Goal: Transaction & Acquisition: Purchase product/service

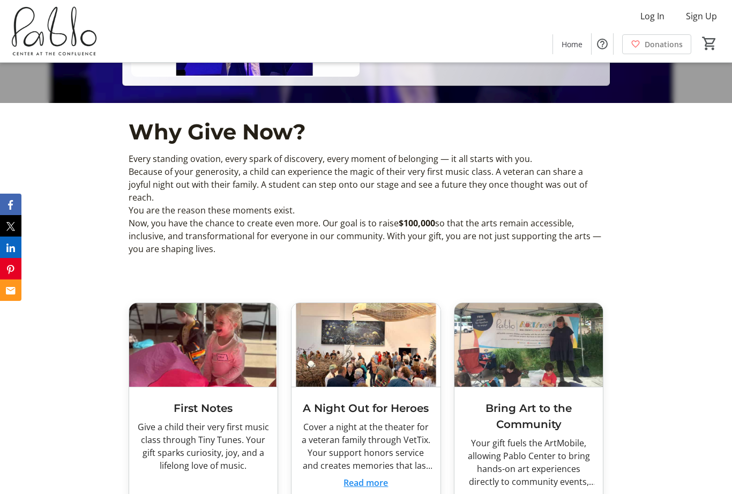
scroll to position [481, 0]
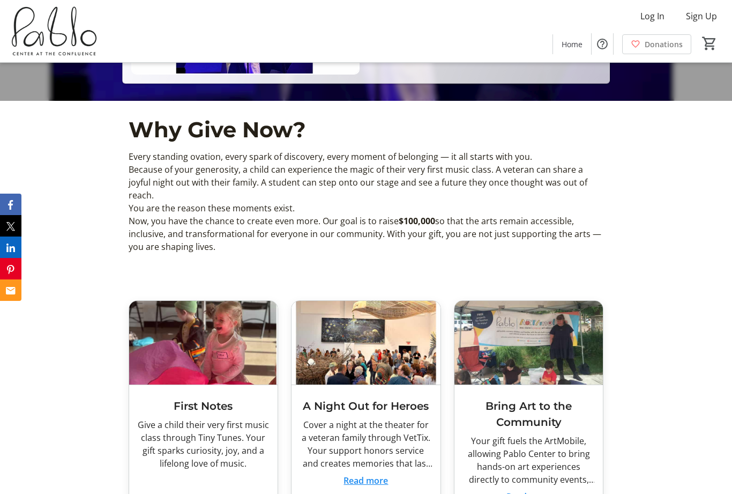
click at [656, 263] on div "Why Give Now? Every standing ovation, every spark of discovery, every moment of…" at bounding box center [366, 190] width 732 height 178
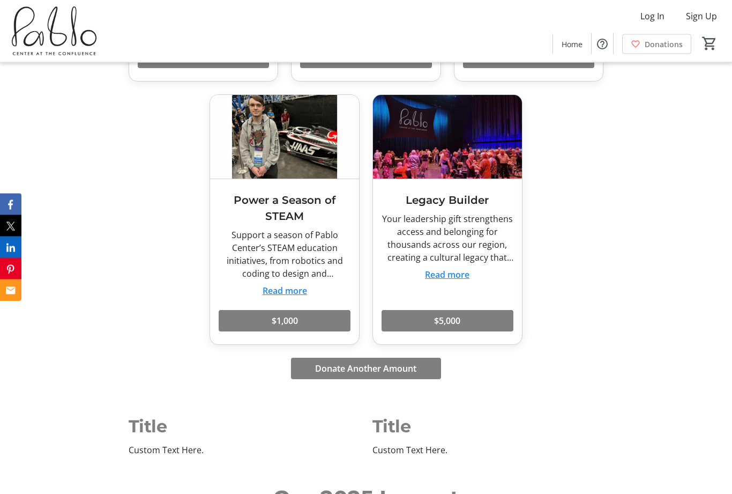
scroll to position [954, 0]
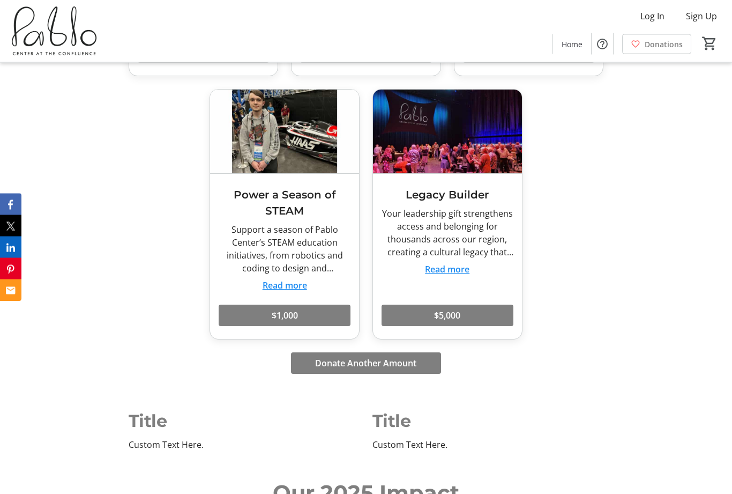
click at [454, 263] on button "Read more" at bounding box center [447, 269] width 44 height 13
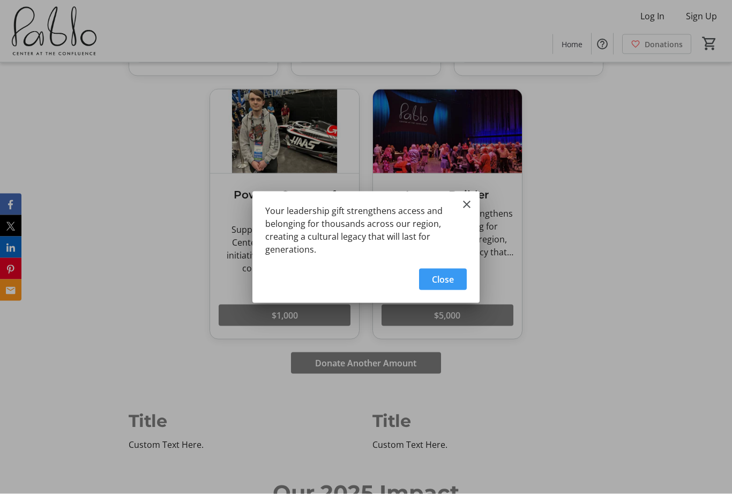
scroll to position [0, 0]
click at [473, 204] on mat-icon "Close" at bounding box center [466, 204] width 13 height 13
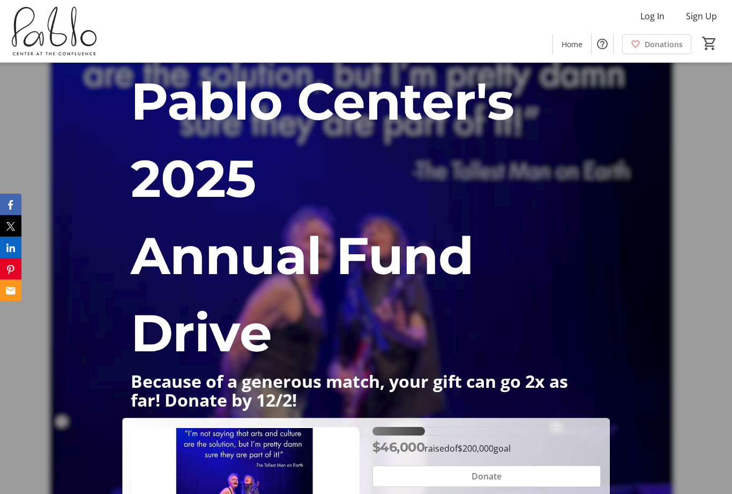
scroll to position [955, 0]
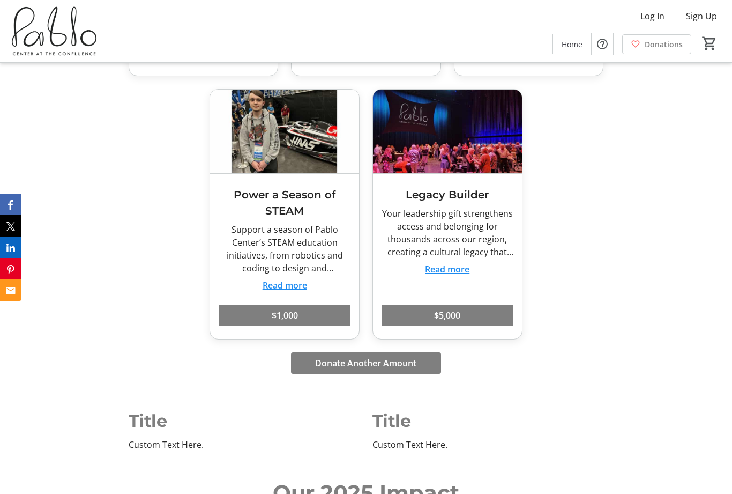
click at [454, 263] on button "Read more" at bounding box center [447, 269] width 44 height 13
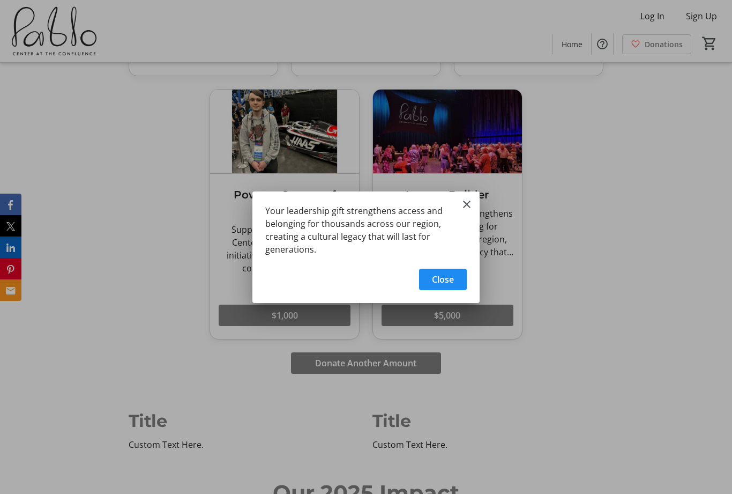
scroll to position [0, 0]
click at [473, 200] on mat-icon "Close" at bounding box center [466, 204] width 13 height 13
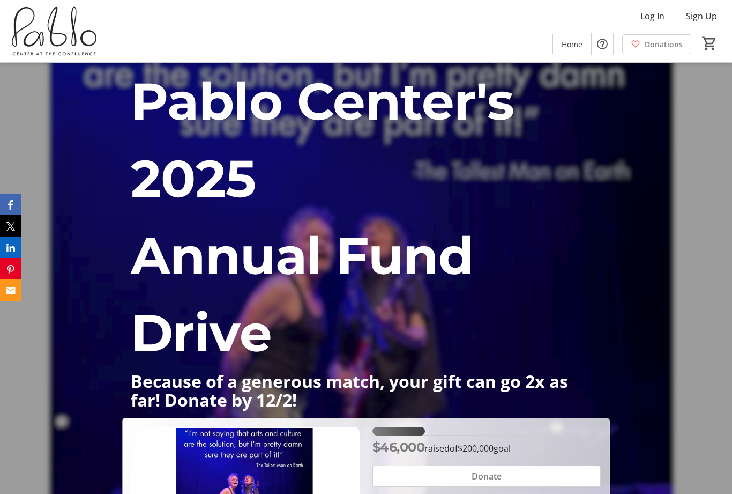
scroll to position [955, 0]
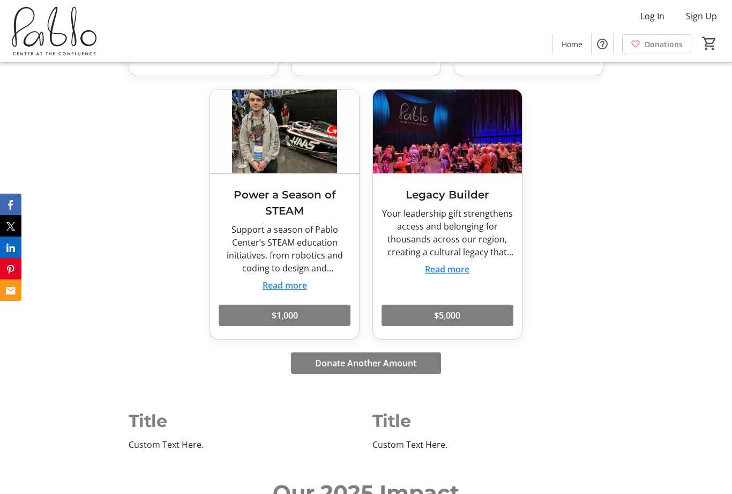
click at [483, 134] on img at bounding box center [447, 131] width 149 height 84
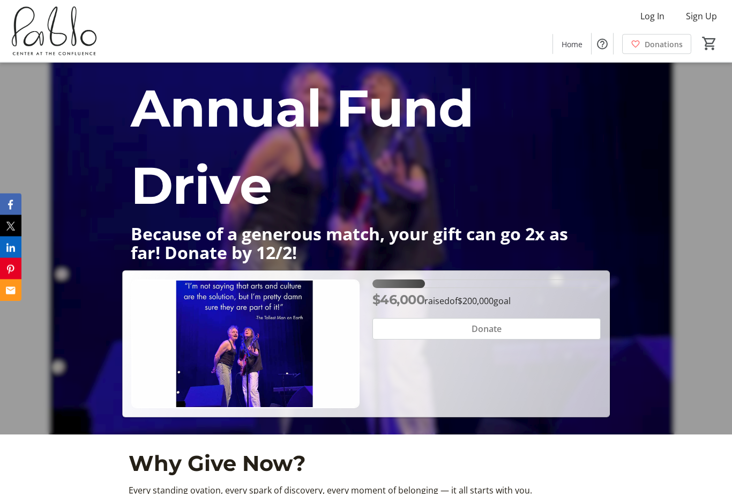
scroll to position [144, 0]
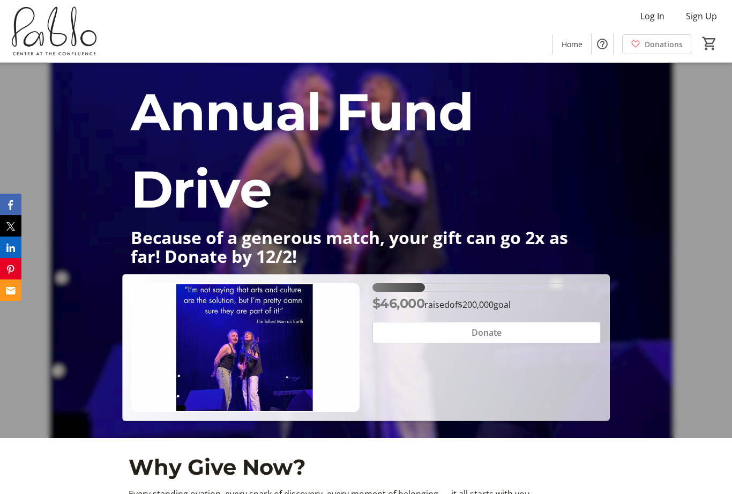
click at [656, 44] on span "Donations" at bounding box center [664, 44] width 38 height 11
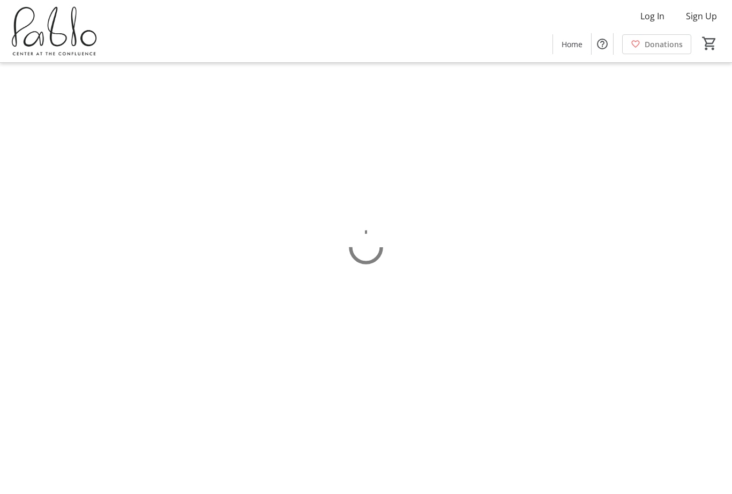
scroll to position [34, 0]
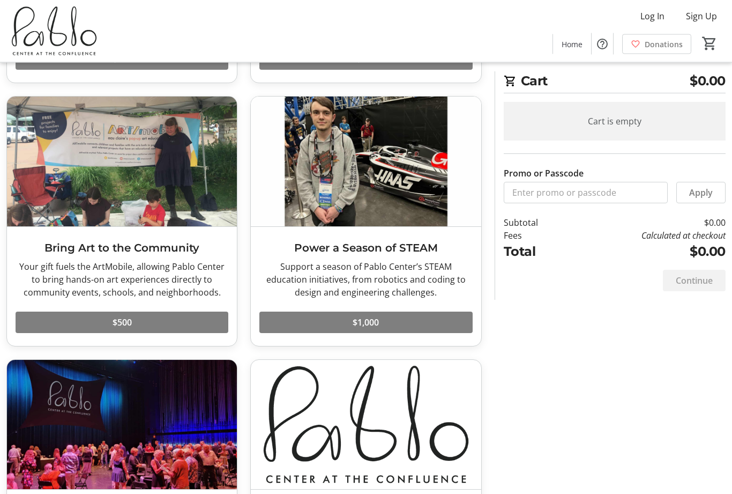
scroll to position [381, 0]
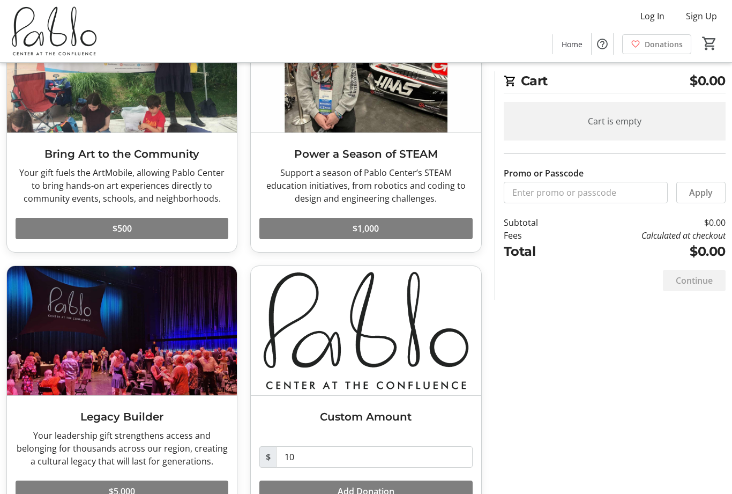
click at [629, 217] on td "$0.00" at bounding box center [647, 222] width 158 height 13
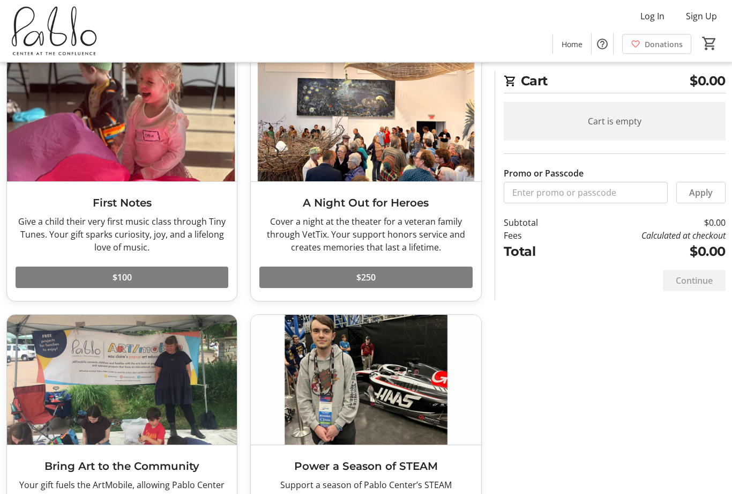
scroll to position [0, 0]
